Goal: Task Accomplishment & Management: Manage account settings

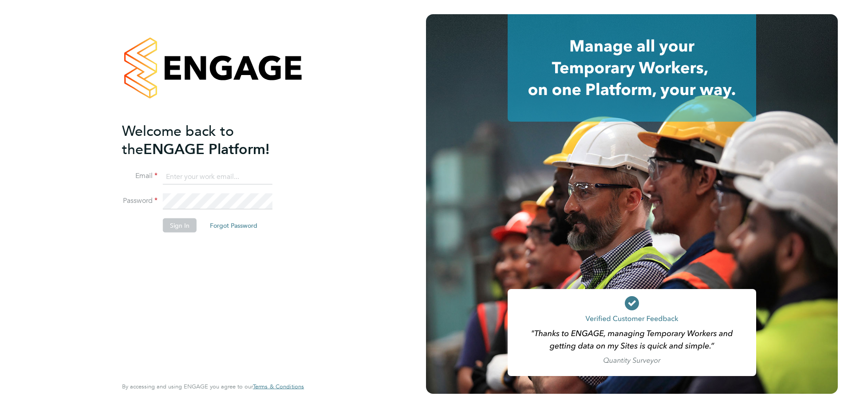
type input "[PERSON_NAME][EMAIL_ADDRESS][DOMAIN_NAME]"
click at [180, 227] on button "Sign In" at bounding box center [180, 225] width 34 height 14
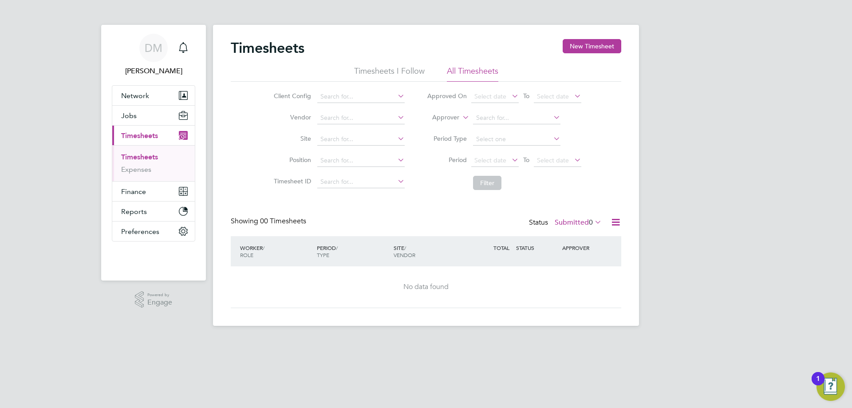
click at [618, 224] on icon at bounding box center [615, 222] width 11 height 11
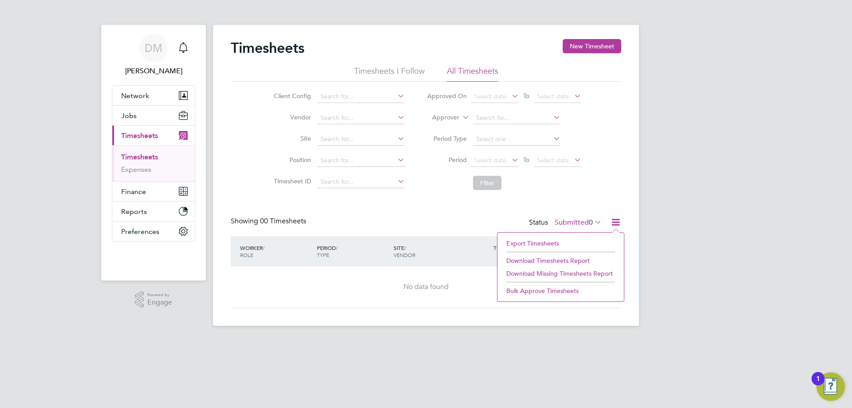
click at [535, 245] on li "Export Timesheets" at bounding box center [561, 243] width 118 height 12
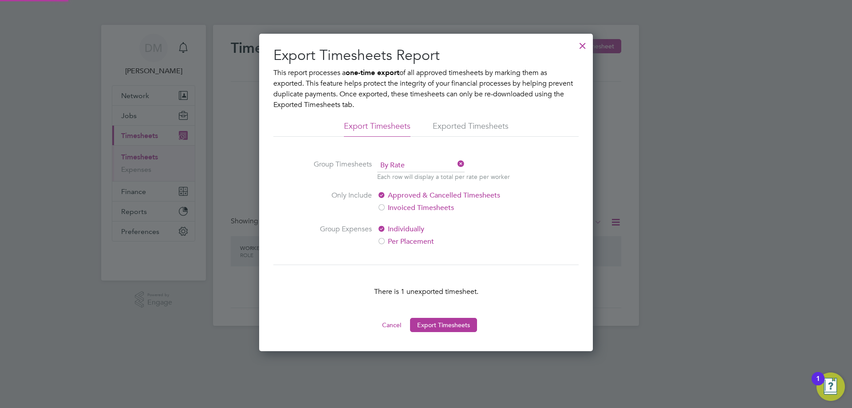
scroll to position [4, 4]
click at [586, 47] on div at bounding box center [583, 44] width 16 height 16
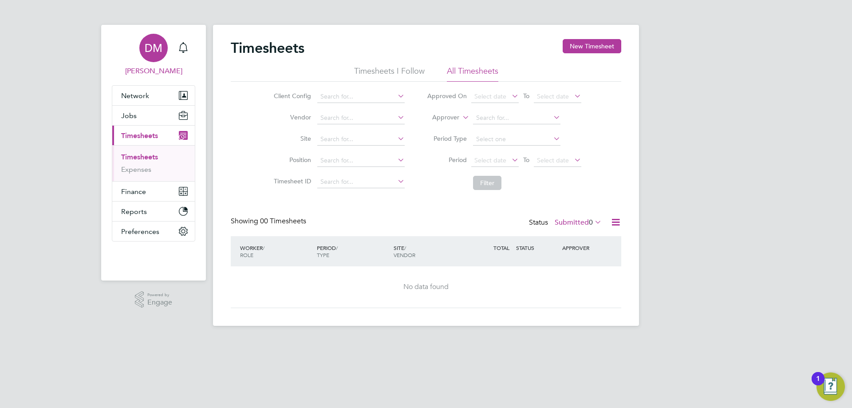
click at [165, 69] on span "[PERSON_NAME]" at bounding box center [153, 71] width 83 height 11
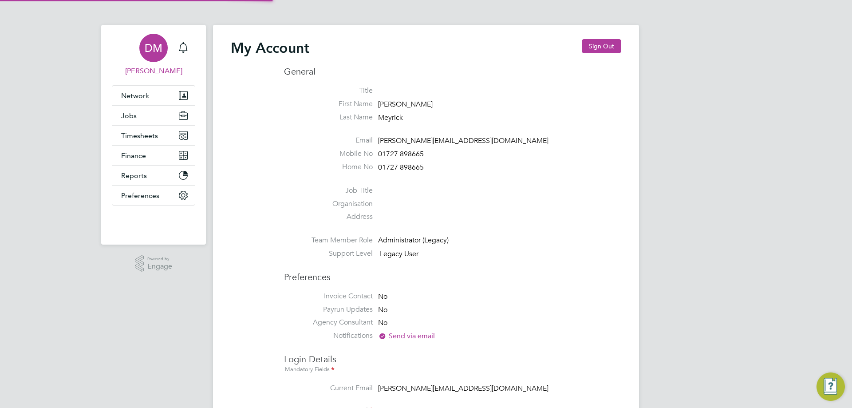
type input "[PERSON_NAME][EMAIL_ADDRESS][DOMAIN_NAME]"
click at [611, 47] on button "Sign Out" at bounding box center [602, 46] width 40 height 14
